Goal: Transaction & Acquisition: Obtain resource

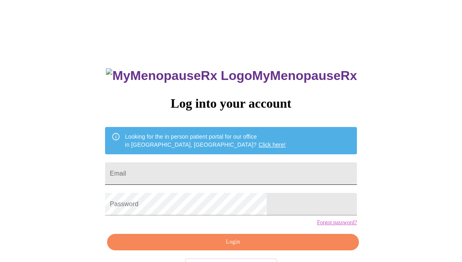
click at [164, 174] on input "Email" at bounding box center [231, 173] width 252 height 22
type input "s"
type input "[EMAIL_ADDRESS][DOMAIN_NAME]"
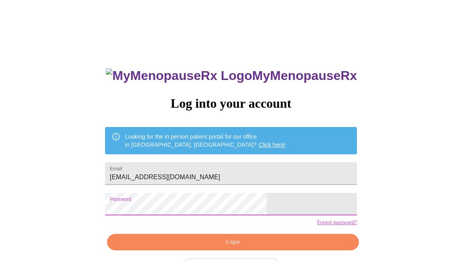
click at [140, 212] on div "MyMenopauseRx Log into your account Looking for the in person patient portal fo…" at bounding box center [231, 160] width 456 height 314
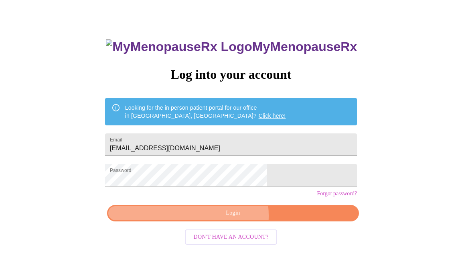
click at [223, 218] on span "Login" at bounding box center [232, 213] width 233 height 10
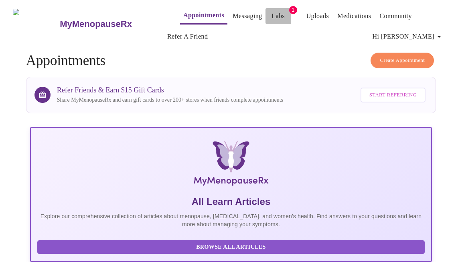
click at [272, 13] on link "Labs" at bounding box center [278, 15] width 13 height 11
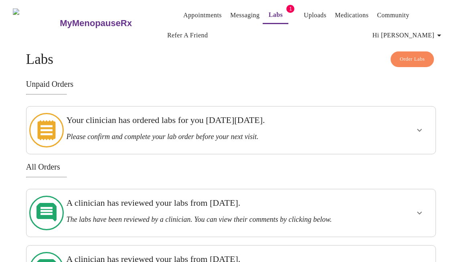
click at [362, 126] on div "Your clinician has ordered labs for you [DATE][DATE]. Please confirm and comple…" at bounding box center [214, 129] width 302 height 41
click at [424, 126] on icon "show more" at bounding box center [420, 130] width 10 height 10
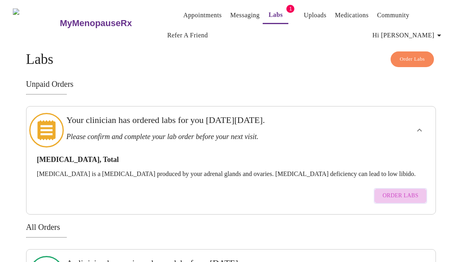
click at [413, 191] on span "Order Labs" at bounding box center [401, 196] width 36 height 10
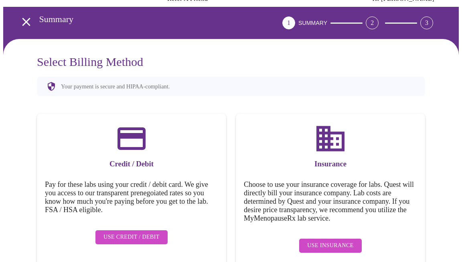
scroll to position [42, 0]
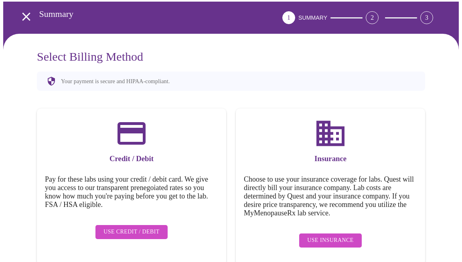
click at [320, 235] on span "Use Insurance" at bounding box center [330, 240] width 46 height 10
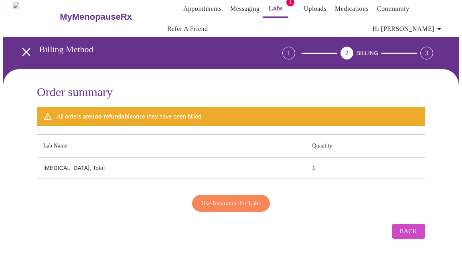
scroll to position [0, 0]
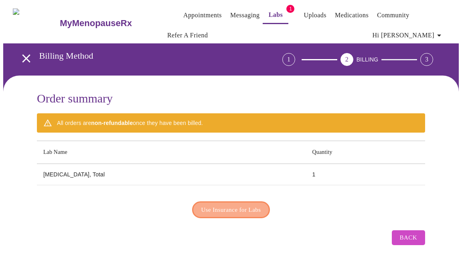
click at [226, 205] on span "Use Insurance for Labs" at bounding box center [231, 209] width 60 height 10
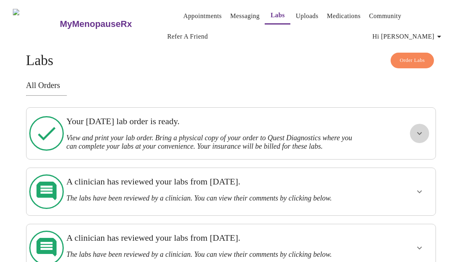
click at [423, 134] on icon "show more" at bounding box center [420, 133] width 10 height 10
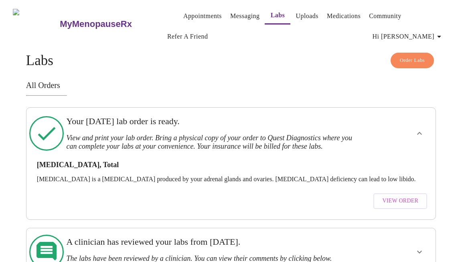
click at [390, 205] on span "View Order" at bounding box center [400, 201] width 36 height 10
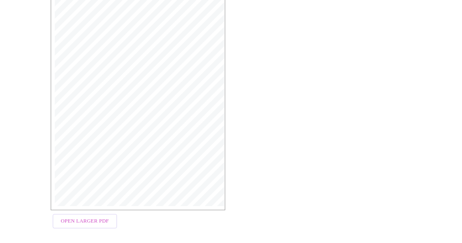
scroll to position [188, 0]
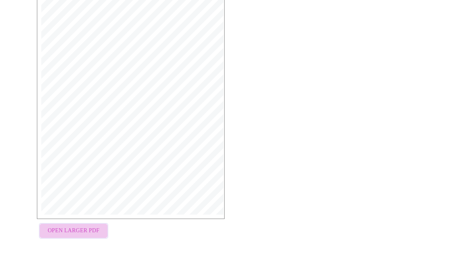
click at [70, 234] on span "Open Larger PDF" at bounding box center [74, 230] width 52 height 10
